Goal: Navigation & Orientation: Find specific page/section

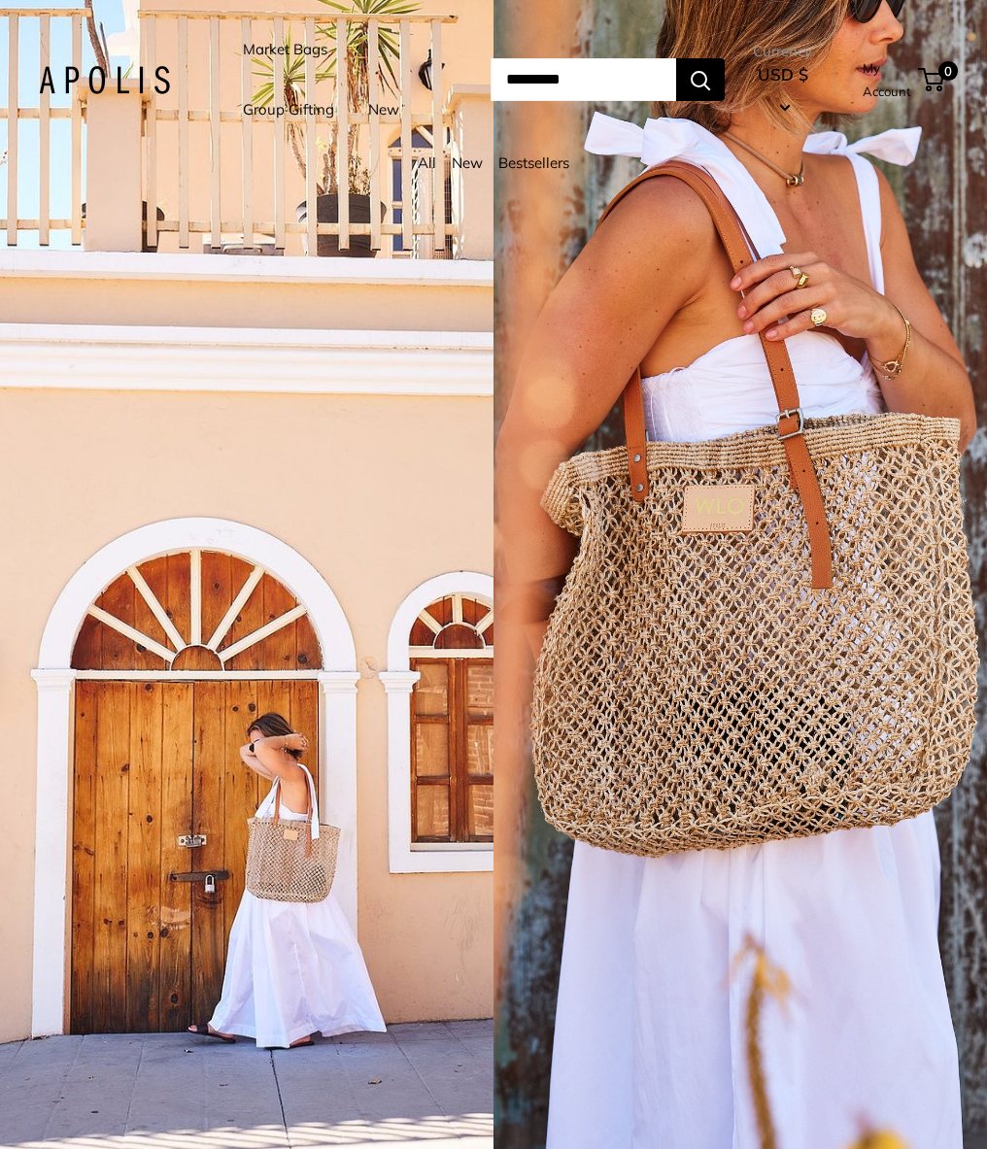
click at [388, 104] on link "New" at bounding box center [383, 109] width 31 height 27
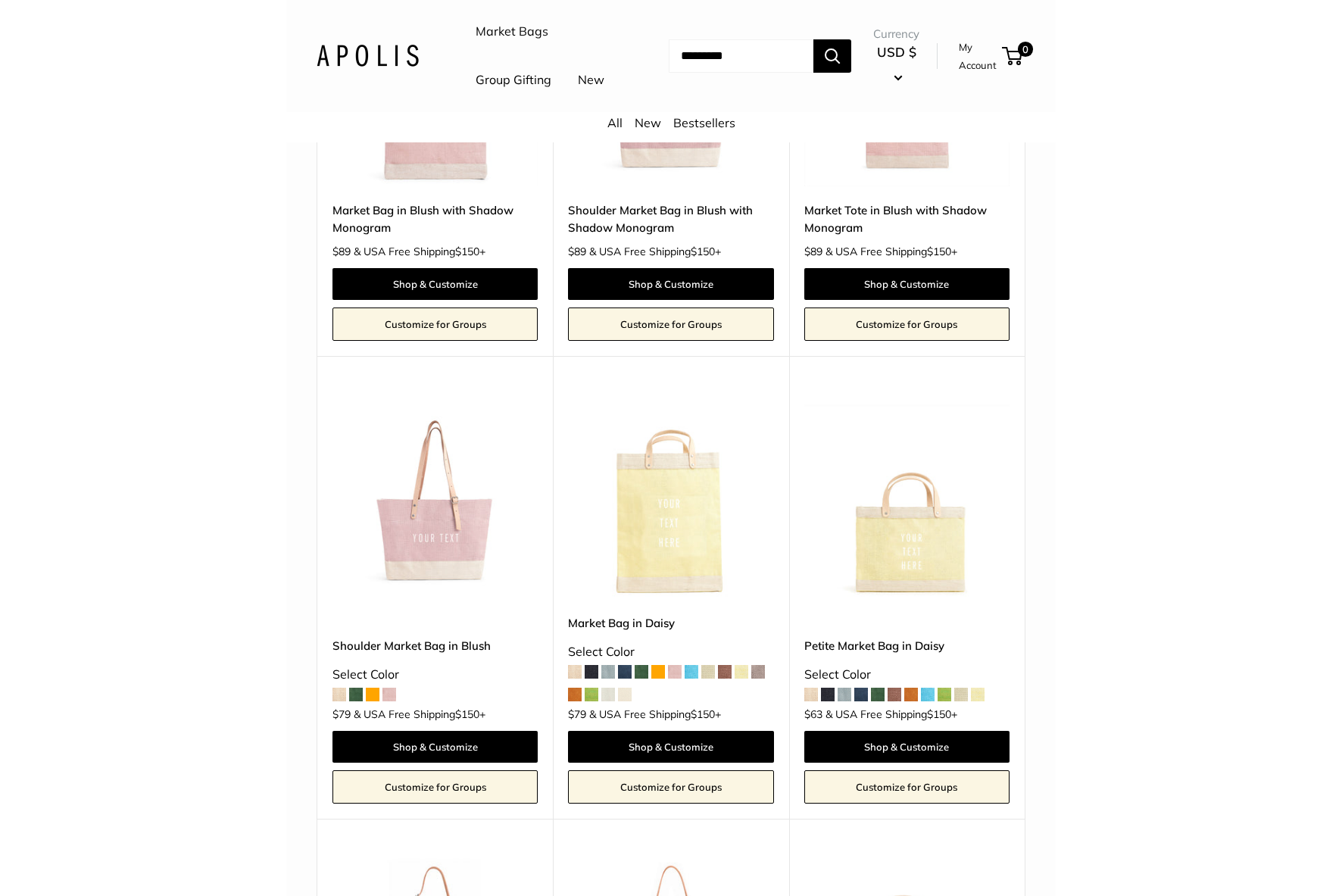
scroll to position [4633, 0]
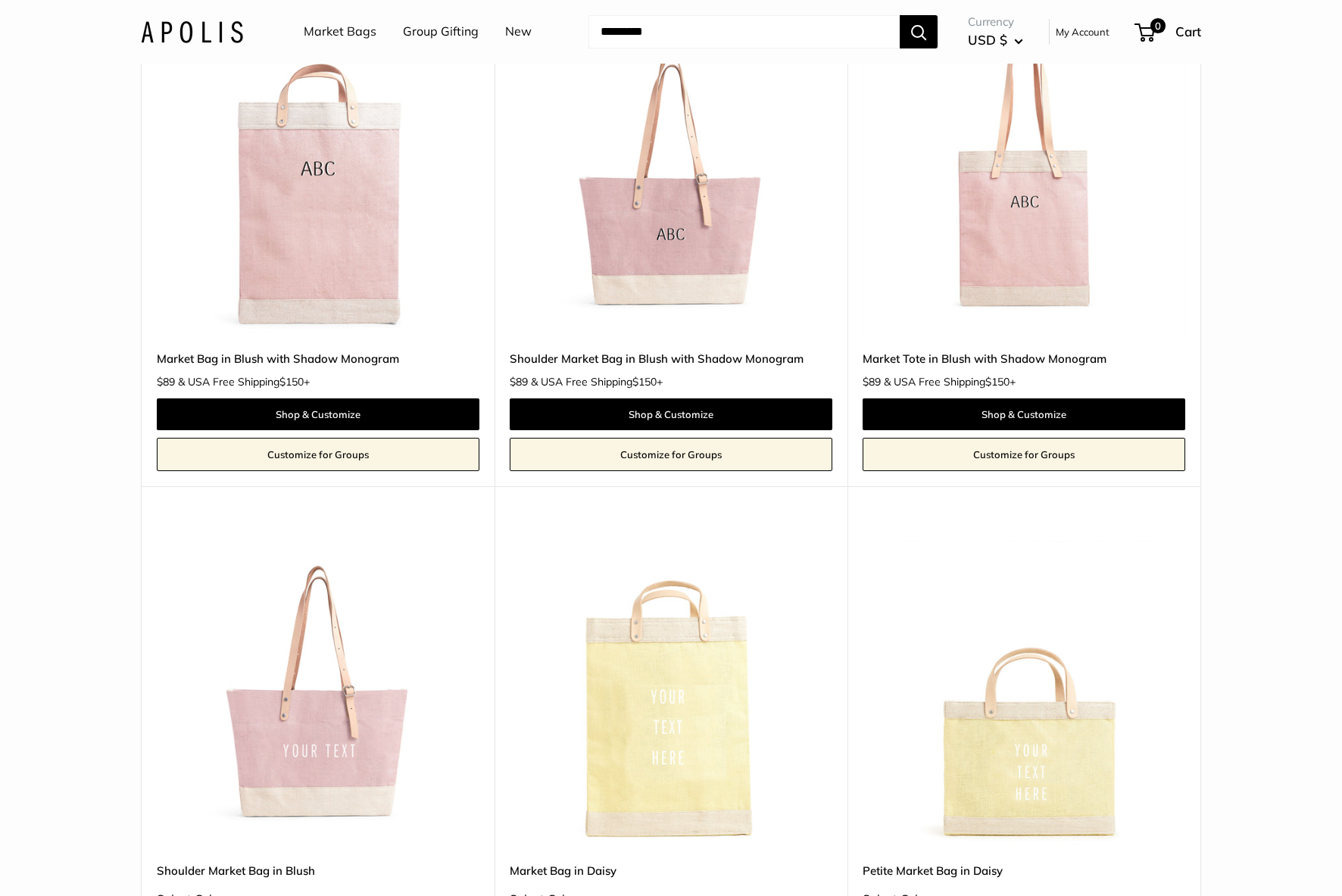
click at [203, 30] on img at bounding box center [192, 31] width 102 height 22
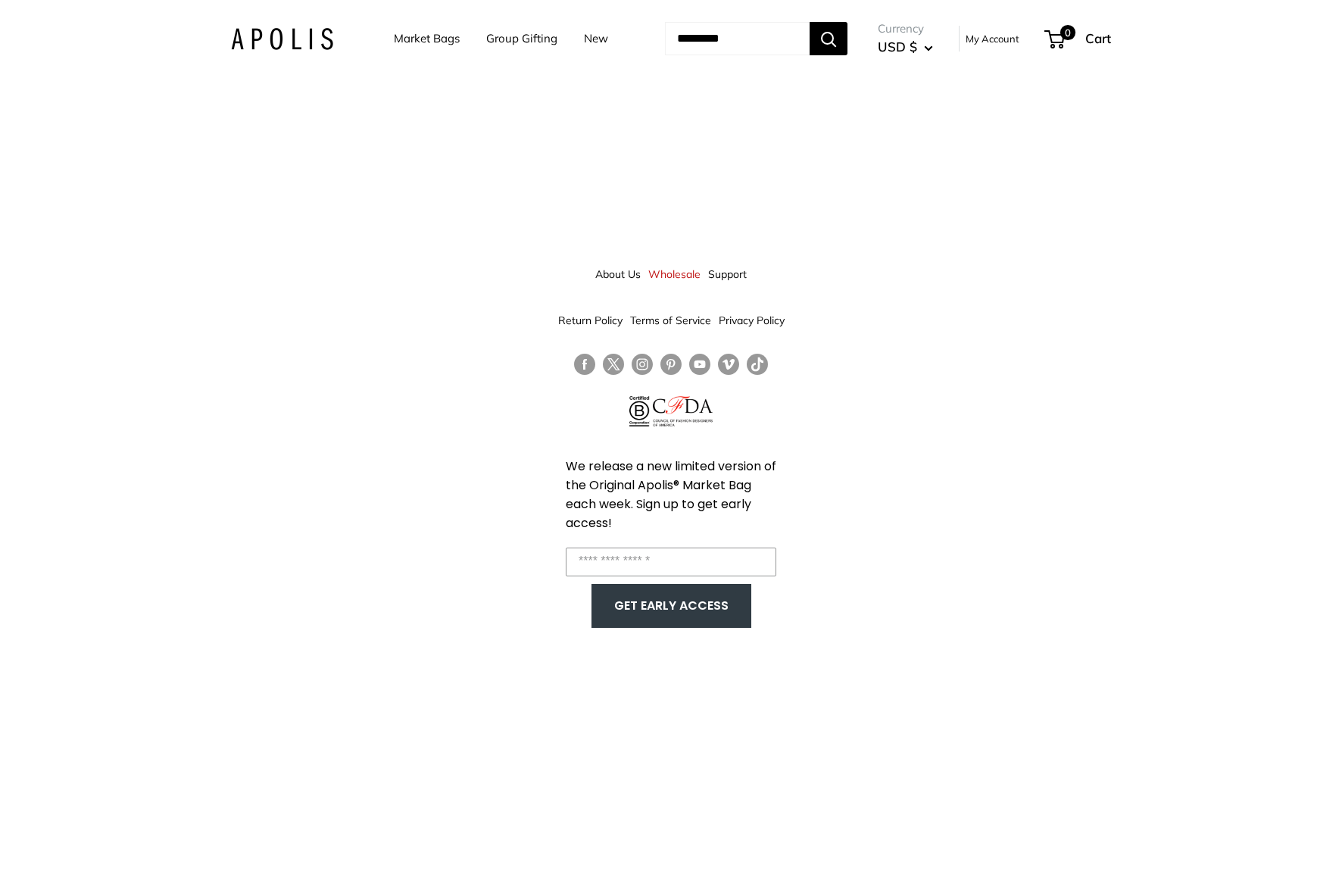
click at [672, 269] on link "Wholesale" at bounding box center [674, 274] width 52 height 27
click at [476, 243] on div "About Us Wholesale Support Return Policy Terms of Service Privacy Policy We rel…" at bounding box center [671, 448] width 1342 height 896
